Goal: Transaction & Acquisition: Purchase product/service

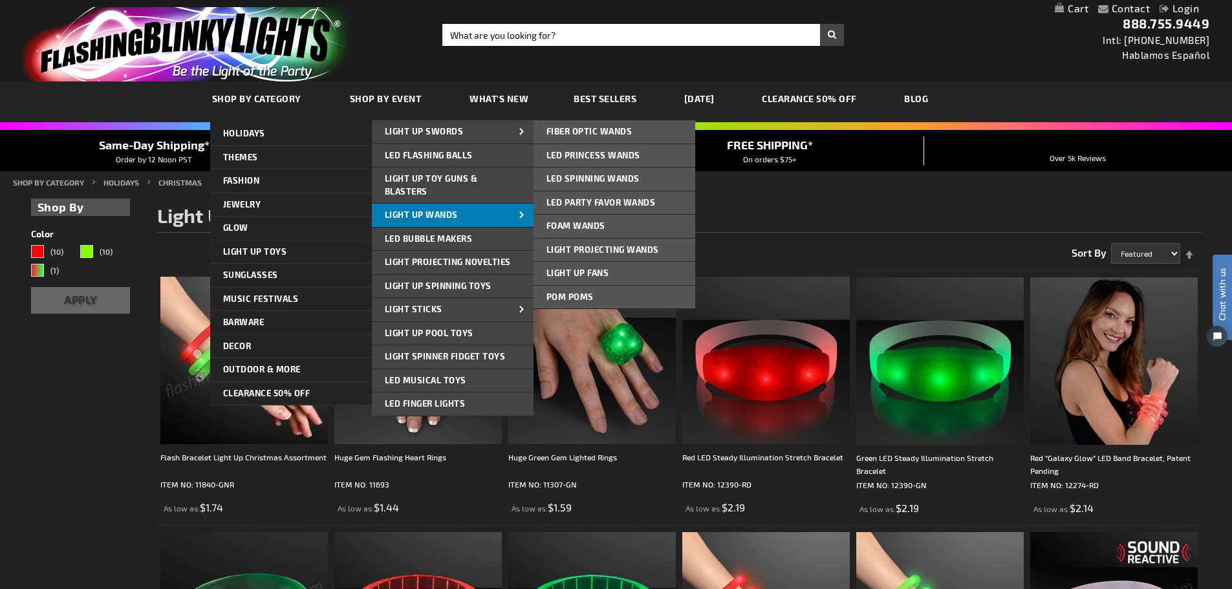
click at [429, 221] on link "Light Up Wands" at bounding box center [453, 215] width 162 height 23
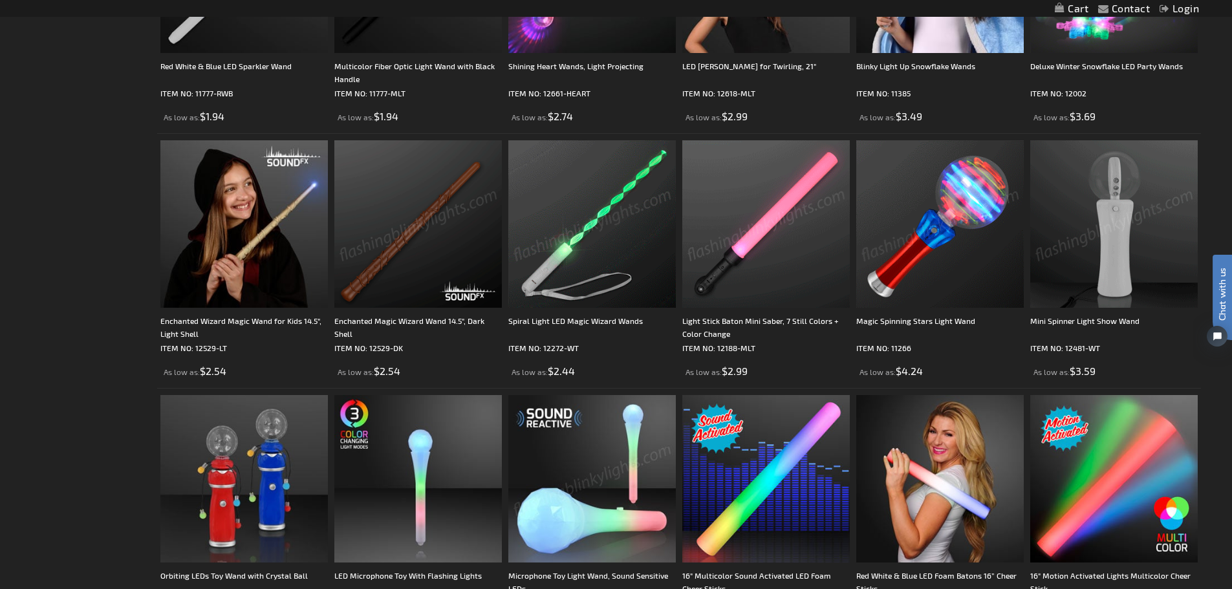
click at [1112, 250] on img at bounding box center [1114, 224] width 168 height 168
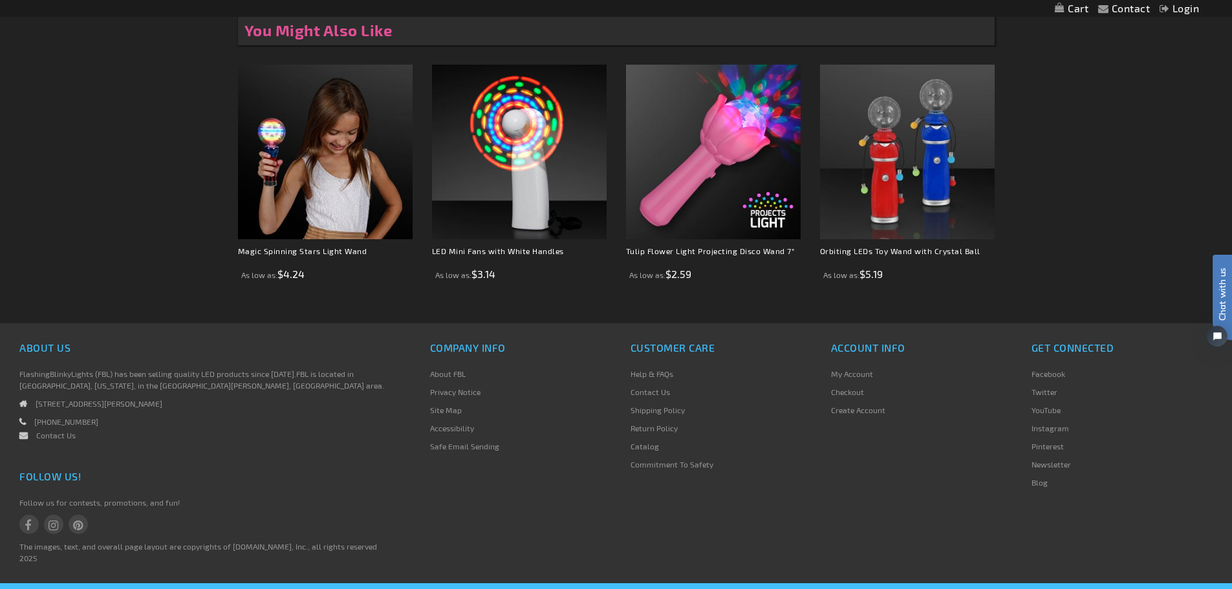
scroll to position [841, 0]
click at [849, 391] on link "Checkout" at bounding box center [847, 391] width 33 height 9
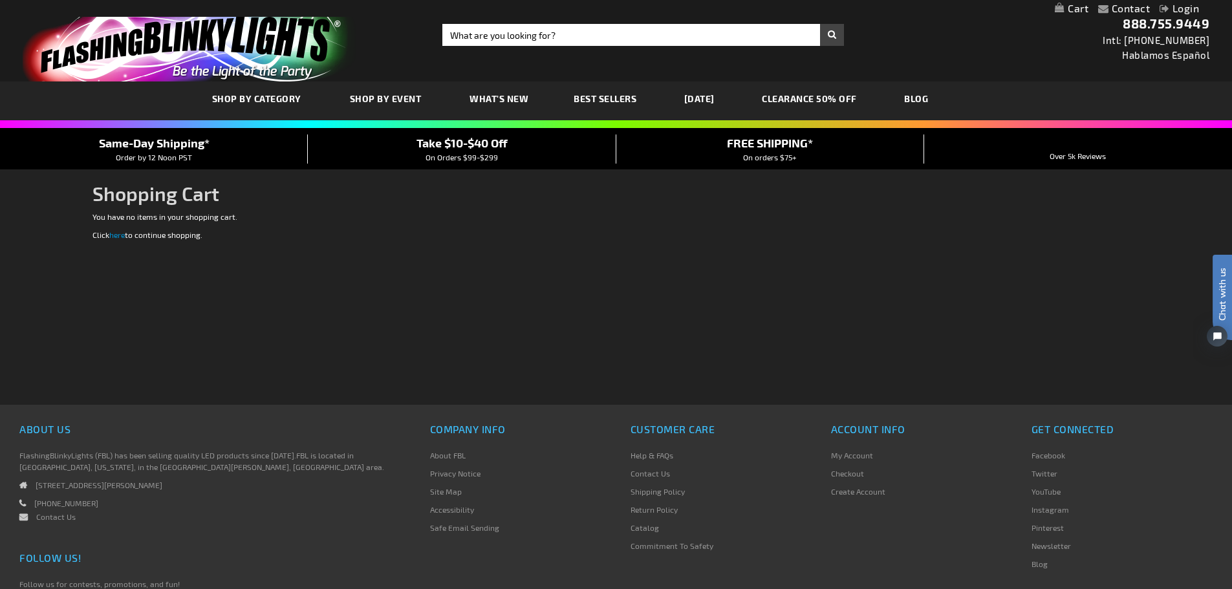
click at [646, 454] on link "Help & FAQs" at bounding box center [652, 455] width 43 height 9
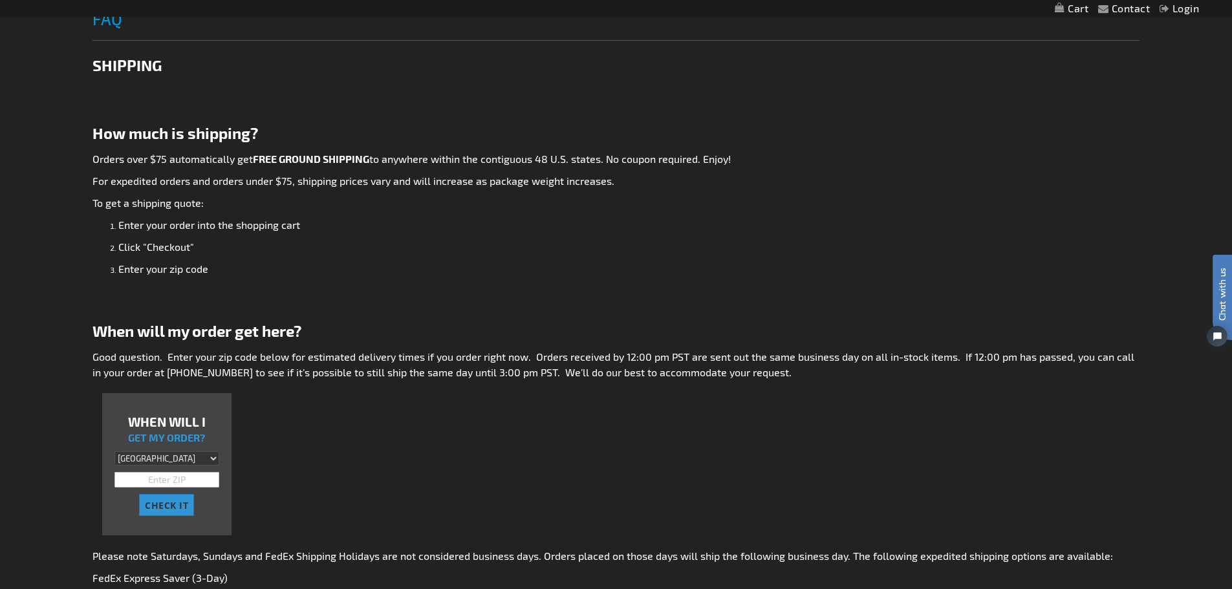
scroll to position [194, 0]
click at [132, 481] on input "text" at bounding box center [166, 480] width 105 height 16
type input "33314"
click at [160, 506] on span "CHECK IT" at bounding box center [166, 505] width 43 height 12
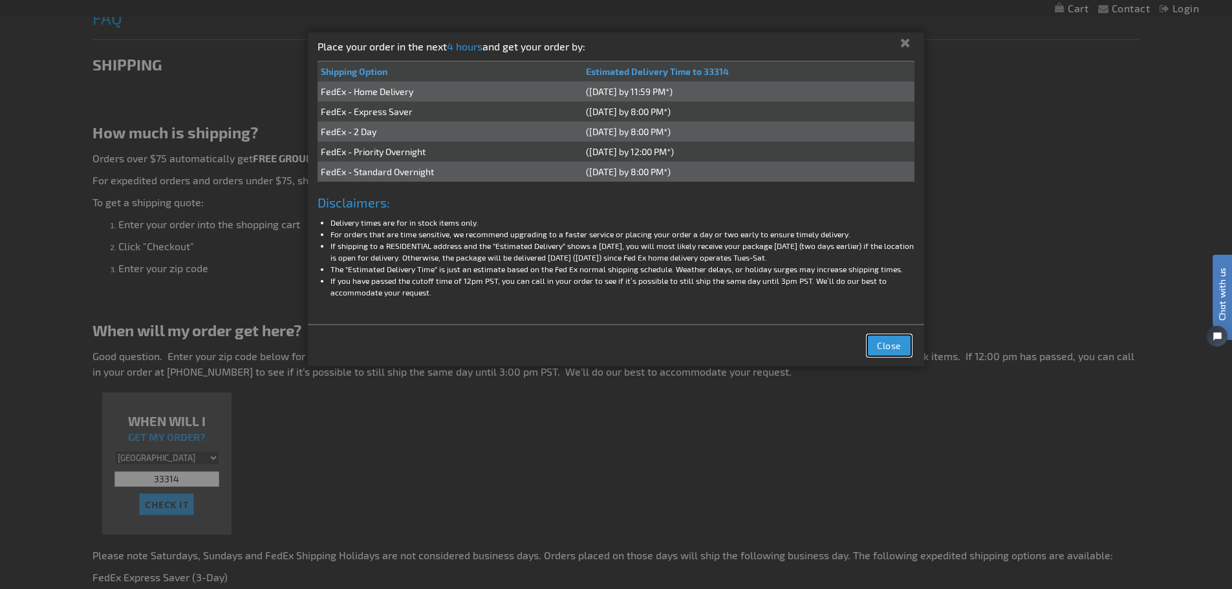
click at [877, 341] on button "Close" at bounding box center [889, 345] width 44 height 21
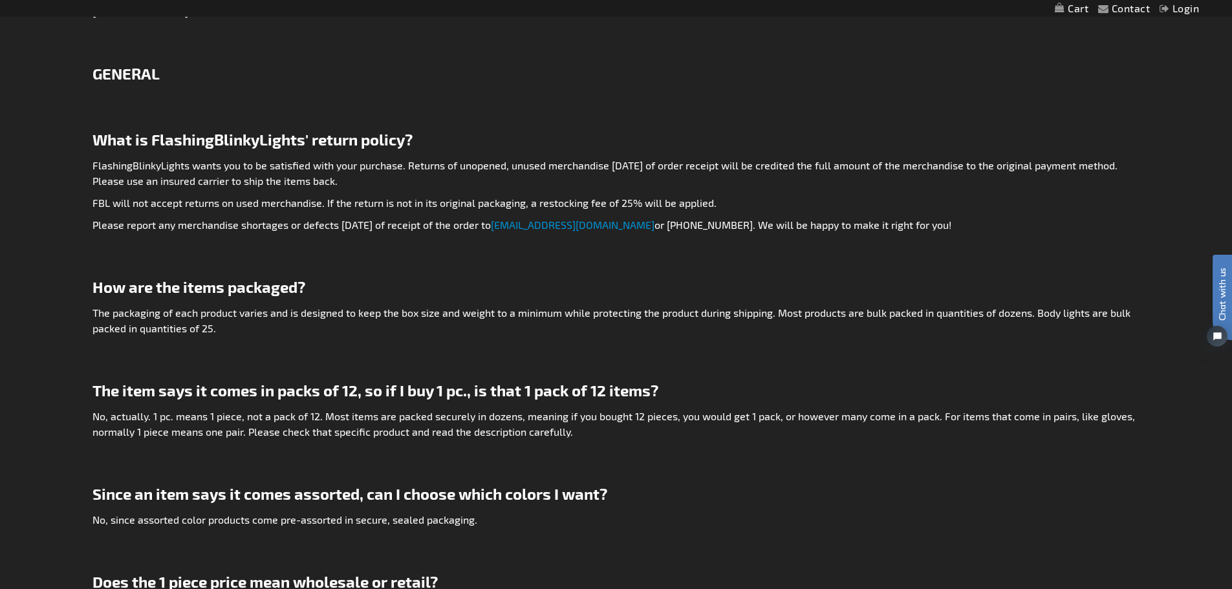
scroll to position [1682, 0]
